Goal: Task Accomplishment & Management: Manage account settings

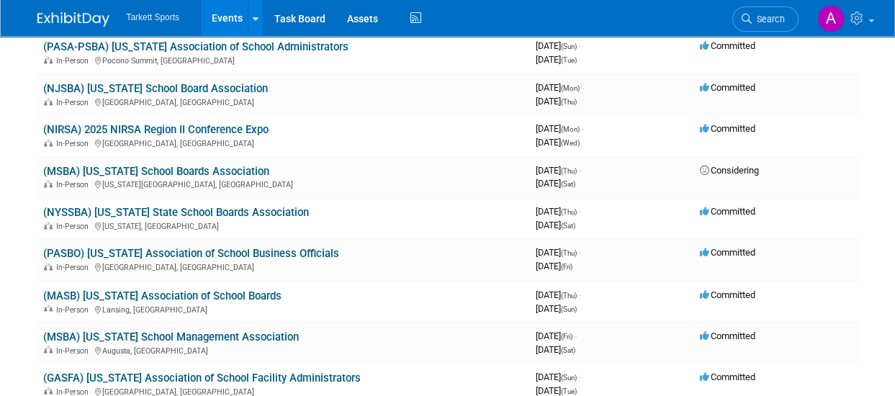
scroll to position [1094, 0]
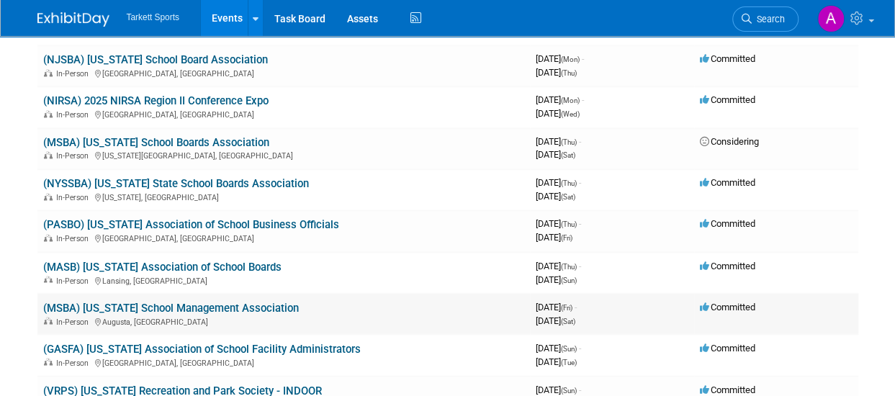
click at [265, 304] on link "(MSBA) [US_STATE] School Management Association" at bounding box center [171, 307] width 256 height 13
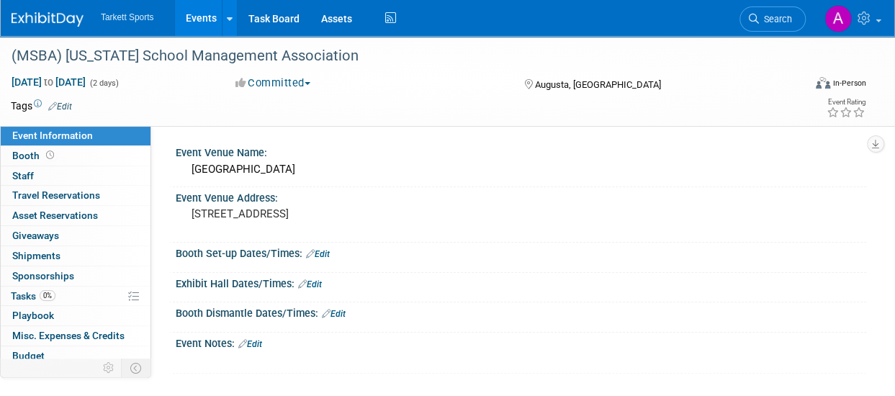
click at [243, 284] on div "Exhibit Hall Dates/Times: Edit" at bounding box center [521, 282] width 690 height 19
click at [196, 286] on div "Exhibit Hall Dates/Times: Edit" at bounding box center [521, 282] width 690 height 19
click at [27, 154] on span "Booth" at bounding box center [34, 156] width 45 height 12
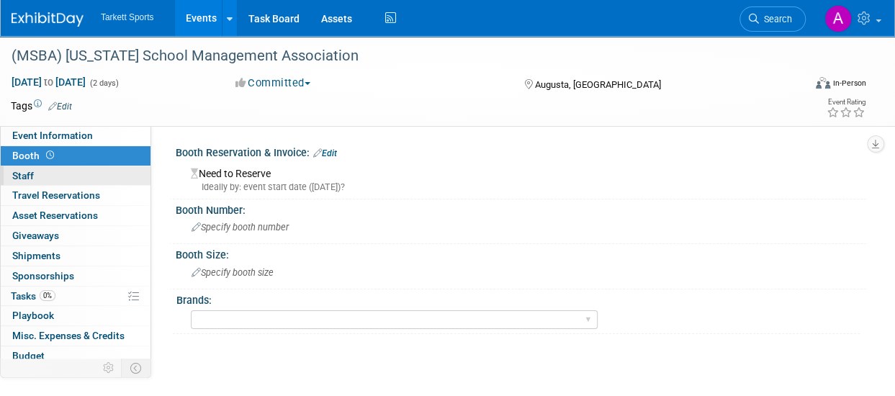
click at [28, 178] on span "Staff 0" at bounding box center [23, 176] width 22 height 12
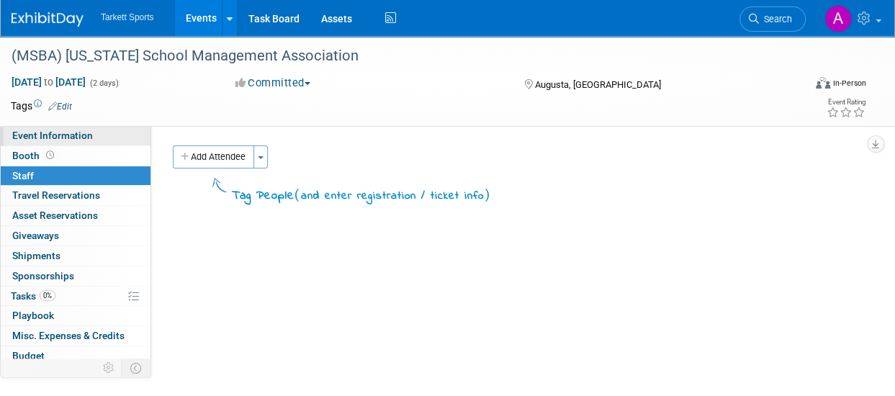
click at [29, 134] on span "Event Information" at bounding box center [52, 136] width 81 height 12
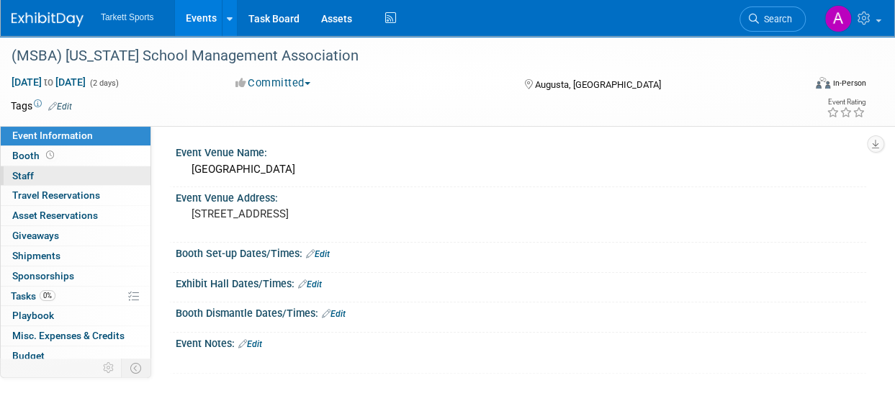
click at [52, 180] on link "0 Staff 0" at bounding box center [76, 175] width 150 height 19
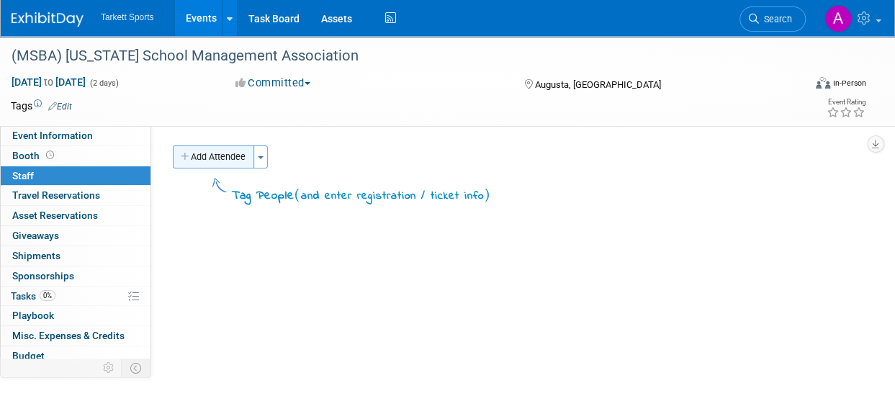
click at [187, 158] on icon "button" at bounding box center [186, 157] width 10 height 9
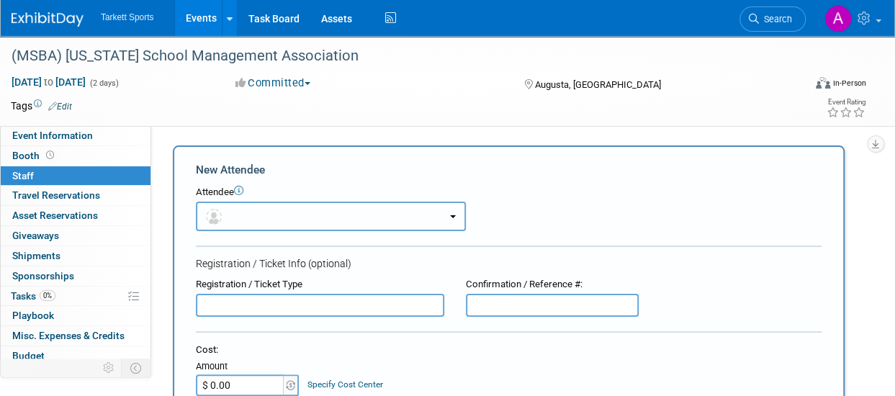
click at [225, 215] on span "button" at bounding box center [216, 216] width 21 height 12
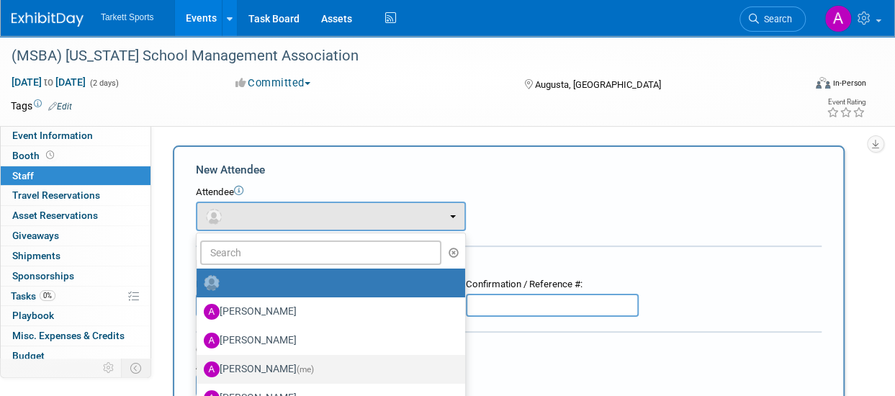
click at [252, 372] on label "Adam Winnicky (me)" at bounding box center [327, 369] width 247 height 23
click at [199, 372] on input "Adam Winnicky (me)" at bounding box center [193, 367] width 9 height 9
select select "a0915d22-e53b-4cf0-946f-9c5e3125a8a2"
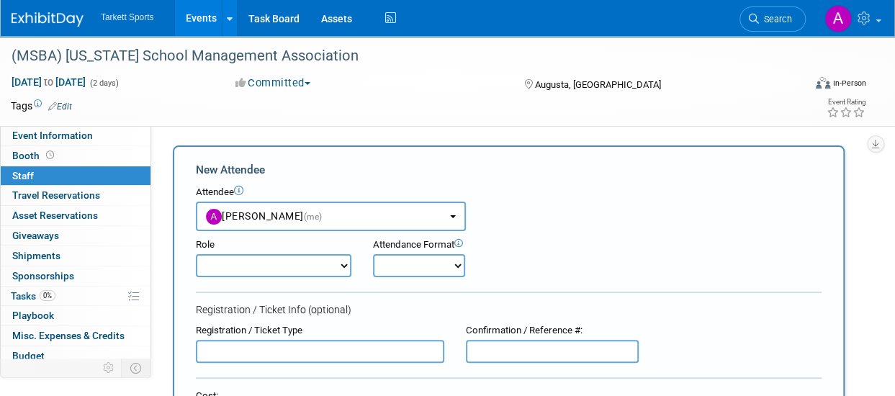
click at [252, 263] on select "Captain Demonstrator Event Staff Host Marketing Staff Planner Presenter" at bounding box center [274, 265] width 156 height 23
select select "4"
click at [196, 254] on select "Captain Demonstrator Event Staff Host Marketing Staff Planner Presenter" at bounding box center [274, 265] width 156 height 23
